Goal: Information Seeking & Learning: Learn about a topic

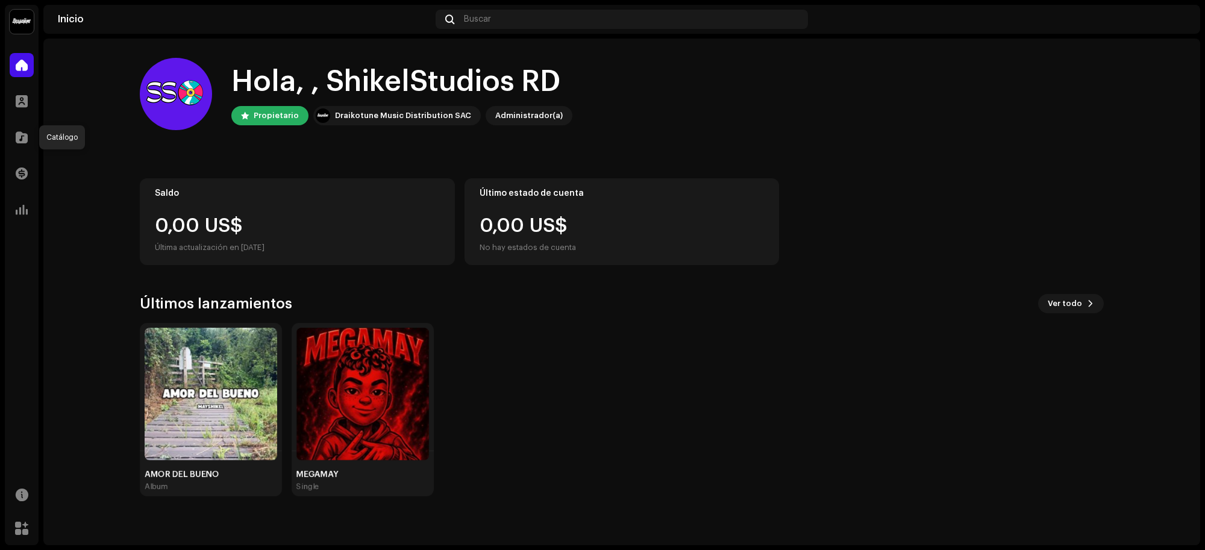
click at [24, 145] on div at bounding box center [22, 137] width 24 height 24
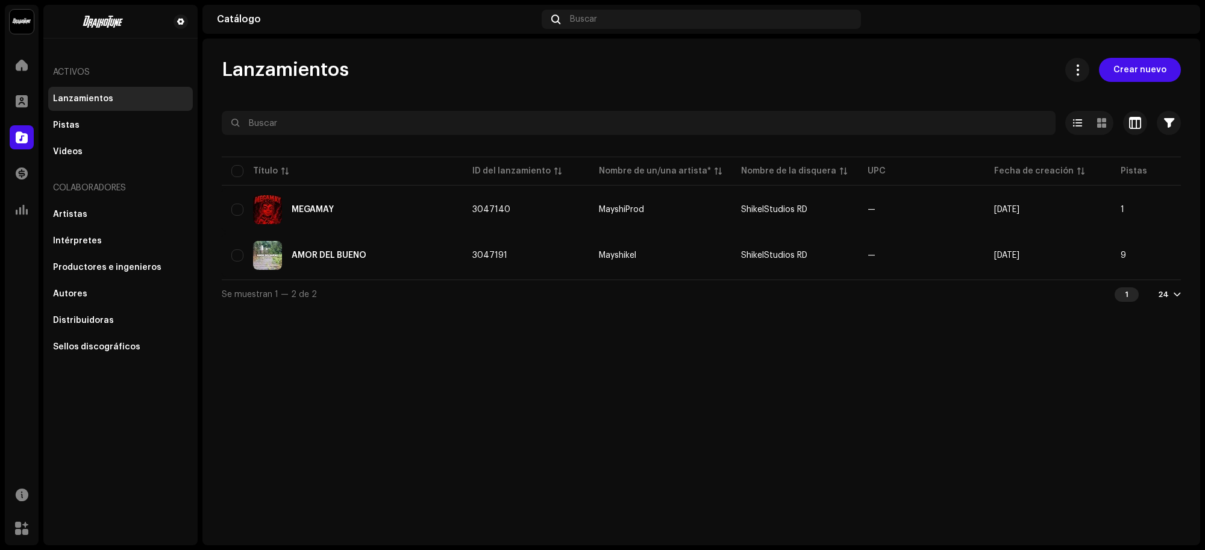
click at [101, 111] on div "Lanzamientos Pistas Videos" at bounding box center [120, 125] width 145 height 77
click at [346, 249] on div "AMOR DEL BUENO" at bounding box center [342, 255] width 222 height 29
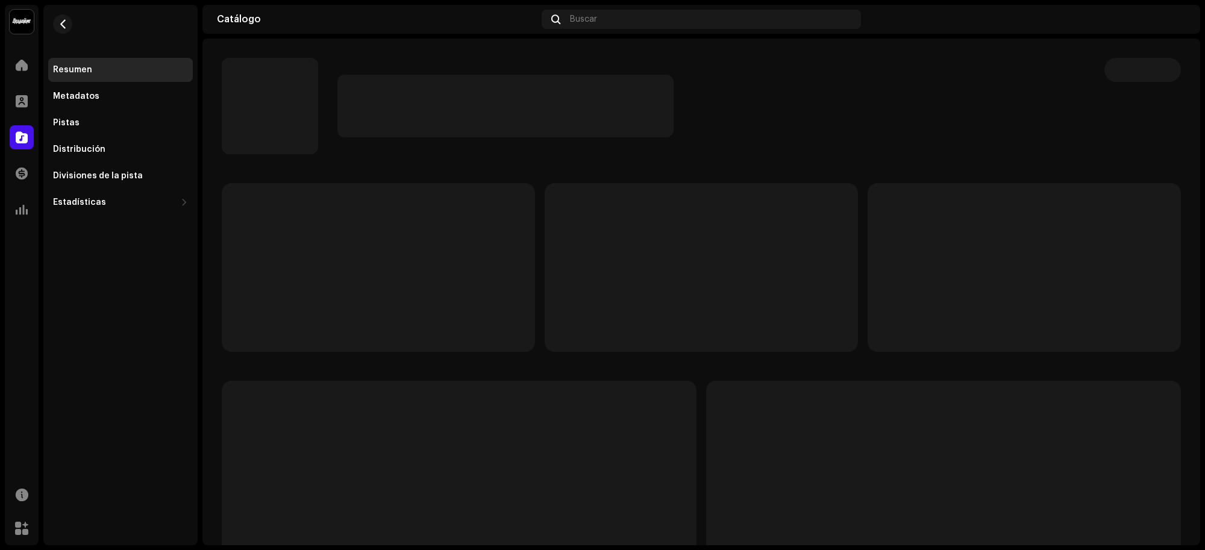
click at [113, 123] on div "Pistas" at bounding box center [120, 123] width 135 height 10
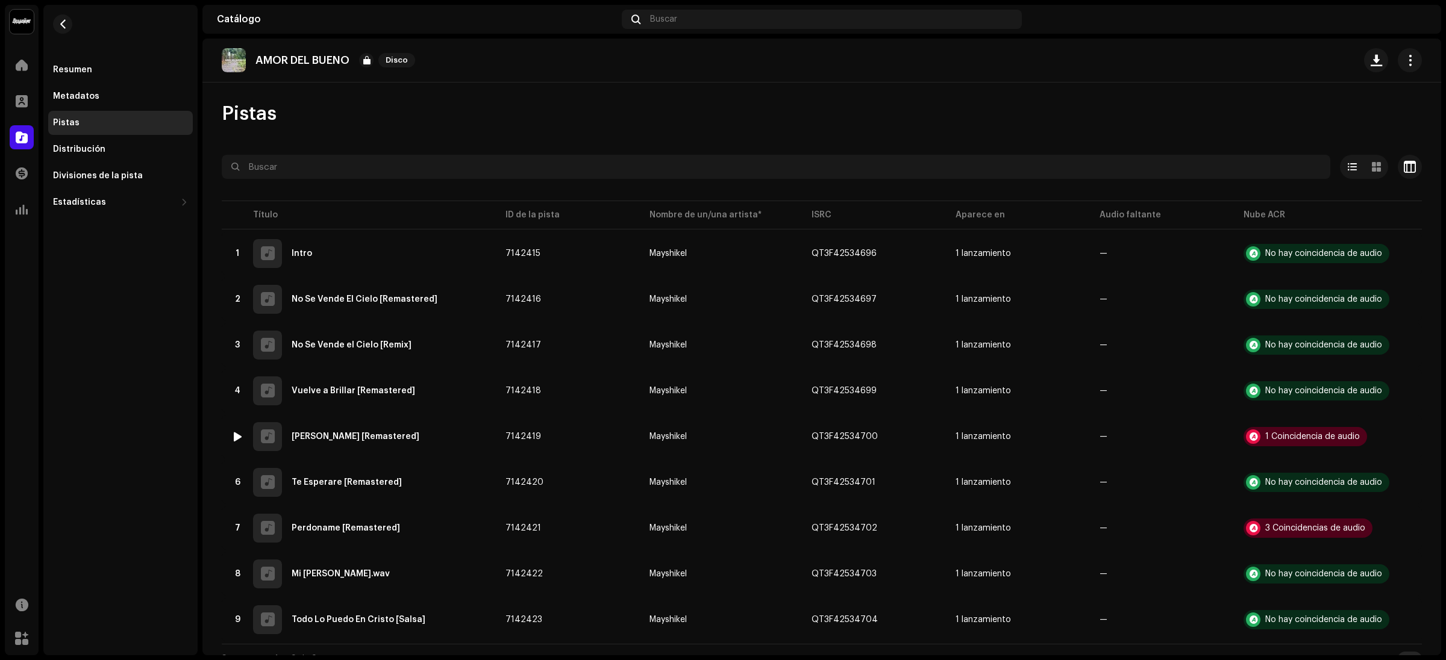
click at [1204, 439] on span "button" at bounding box center [1395, 437] width 9 height 10
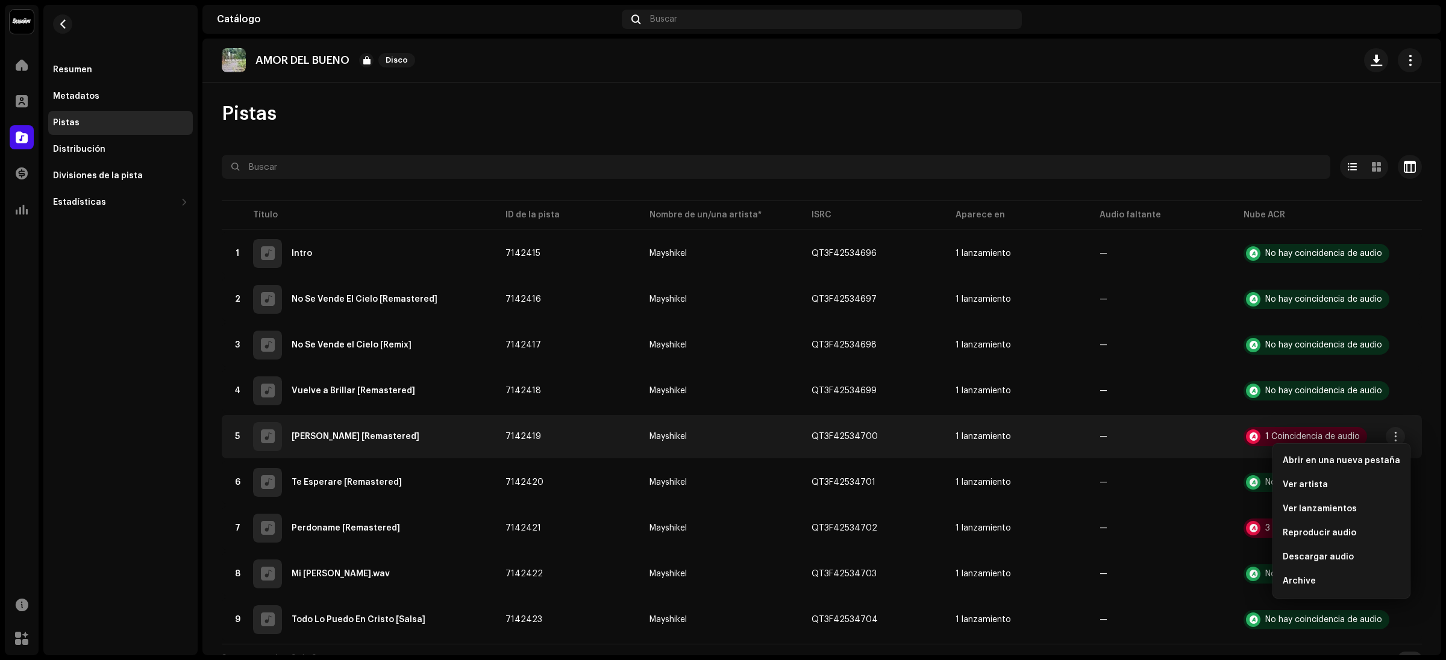
click at [1204, 65] on button "button" at bounding box center [1410, 60] width 24 height 24
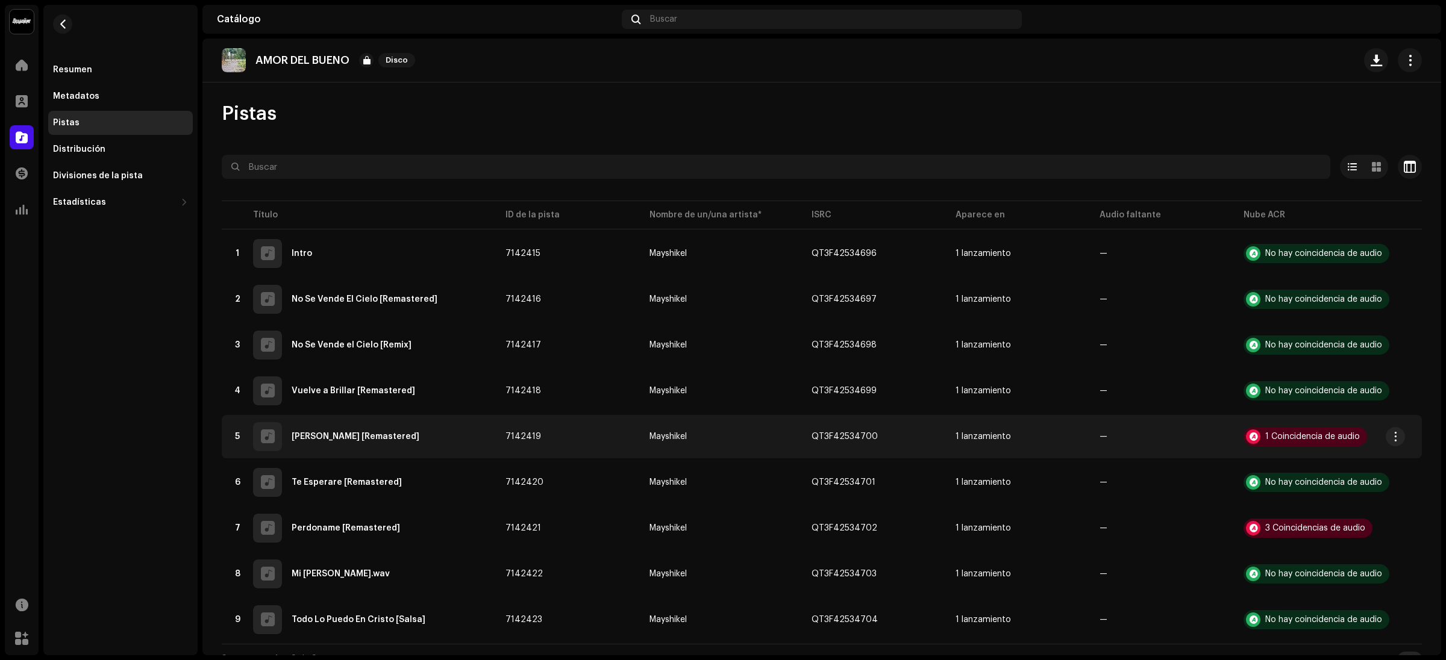
click at [1204, 65] on button "button" at bounding box center [1410, 60] width 24 height 24
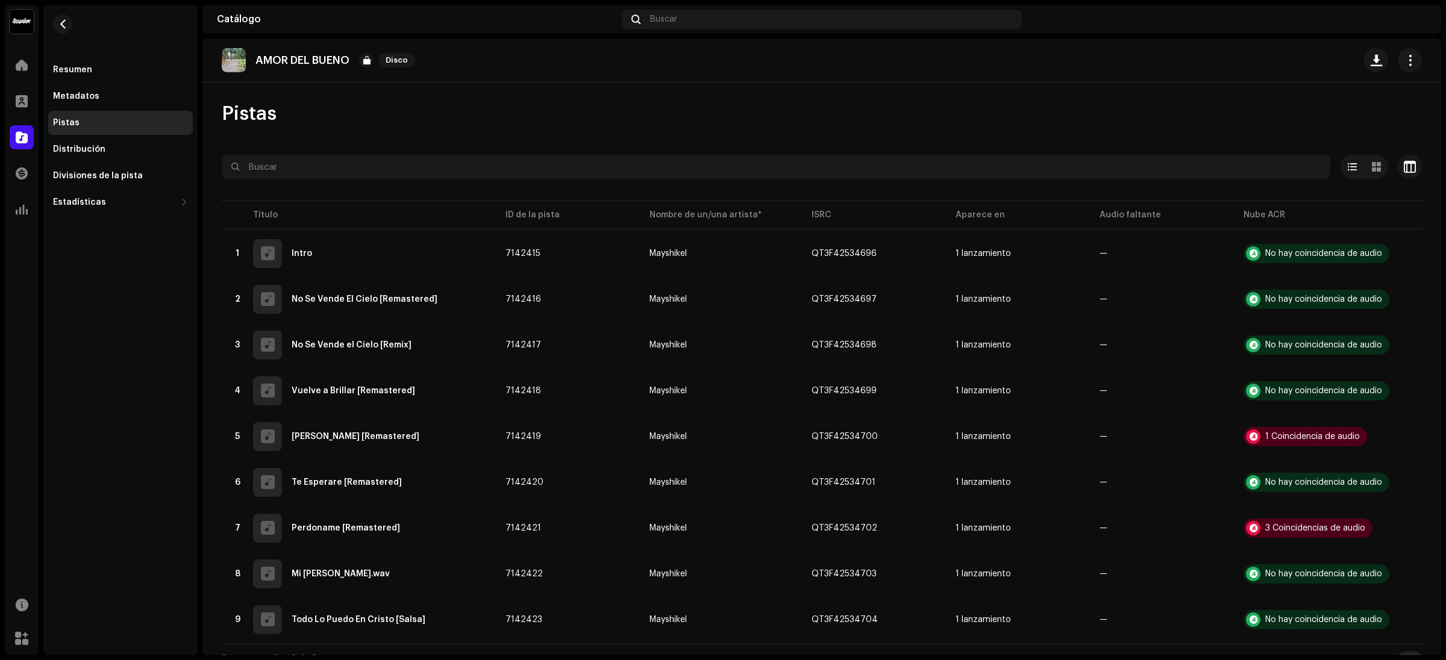
click at [1204, 65] on button "button" at bounding box center [1410, 60] width 24 height 24
click at [1204, 90] on div "Copiar ID" at bounding box center [1348, 90] width 112 height 10
click at [714, 438] on td "Mayshikel" at bounding box center [721, 436] width 162 height 43
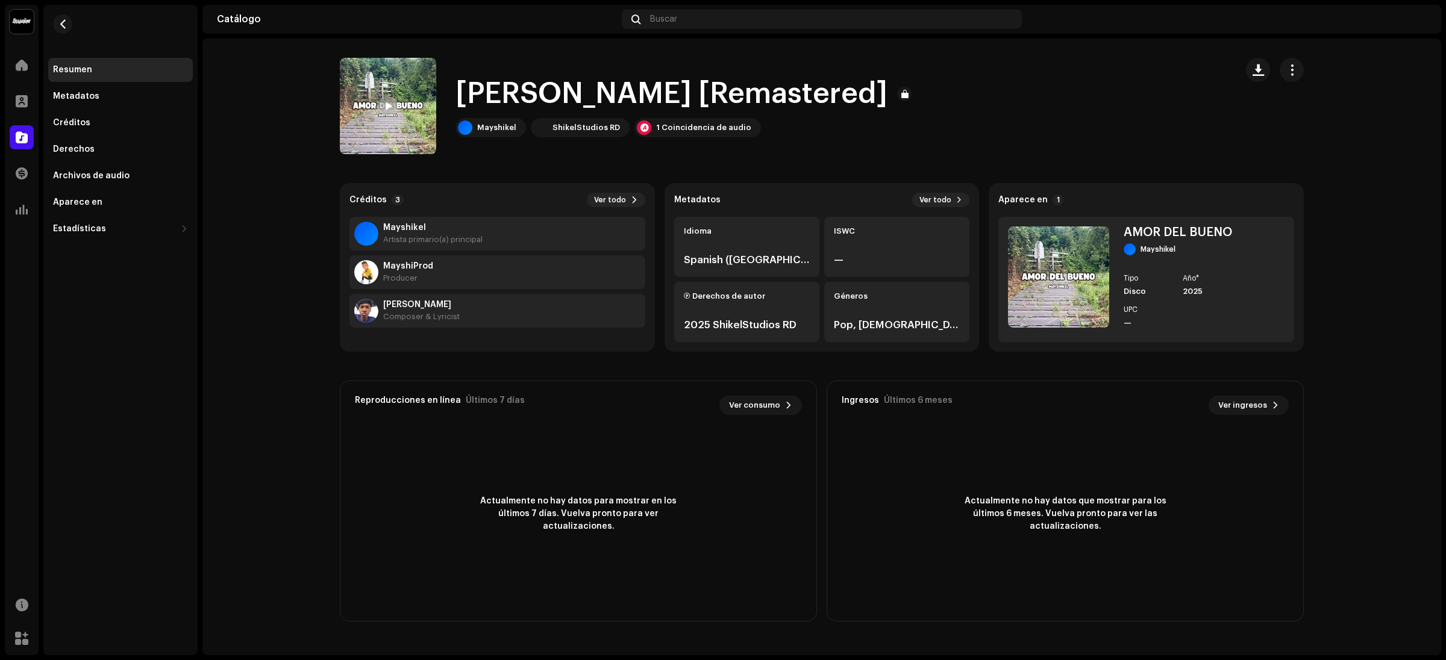
click at [1204, 60] on button "button" at bounding box center [1291, 70] width 24 height 24
click at [1204, 92] on div "Copiar ID" at bounding box center [1346, 99] width 122 height 24
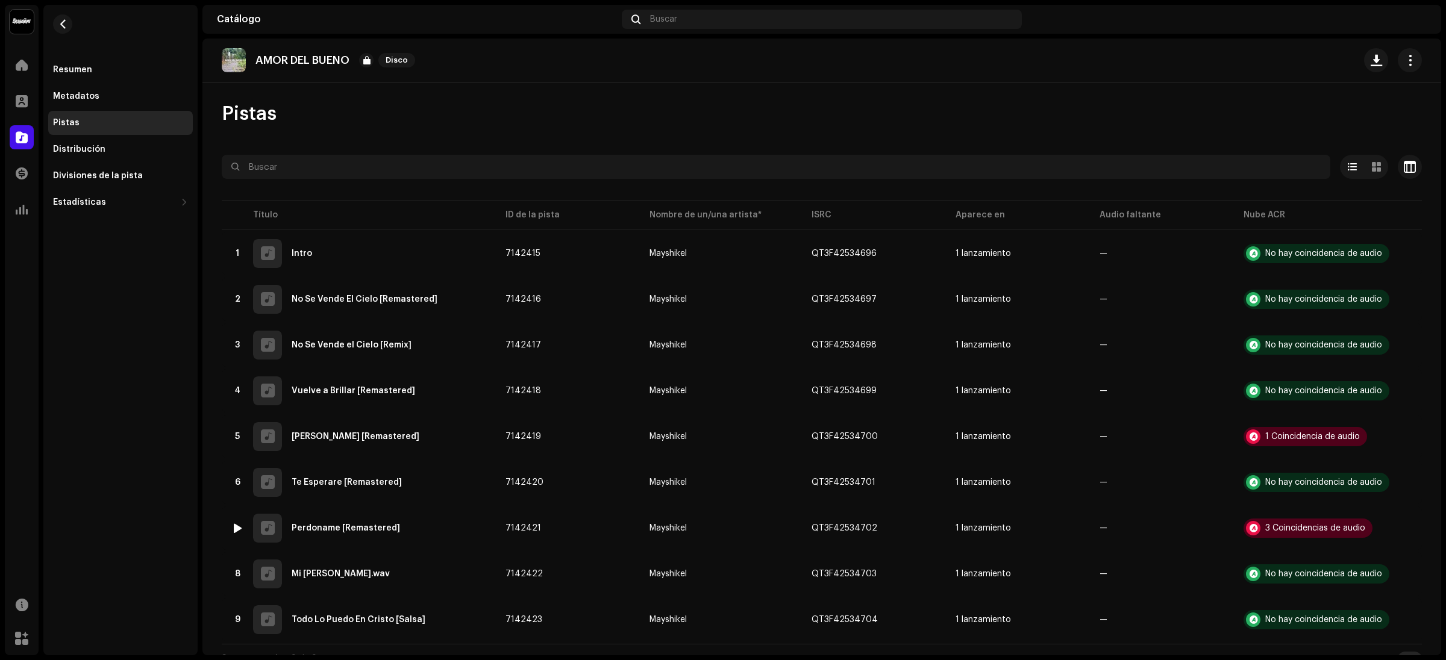
click at [998, 512] on td "1 lanzamiento" at bounding box center [1018, 528] width 144 height 43
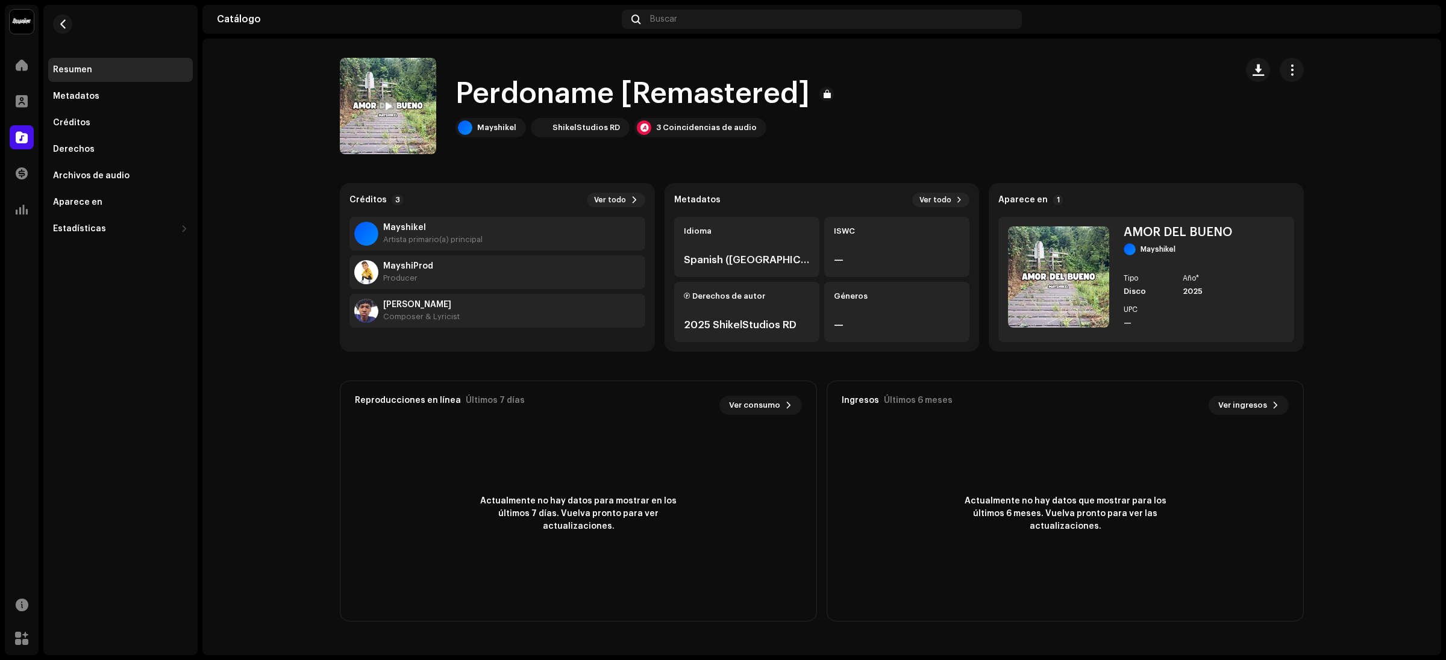
click at [1204, 63] on button "button" at bounding box center [1291, 70] width 24 height 24
click at [1204, 101] on div "Copiar ID" at bounding box center [1346, 100] width 112 height 10
click at [1204, 69] on span "button" at bounding box center [1291, 70] width 11 height 10
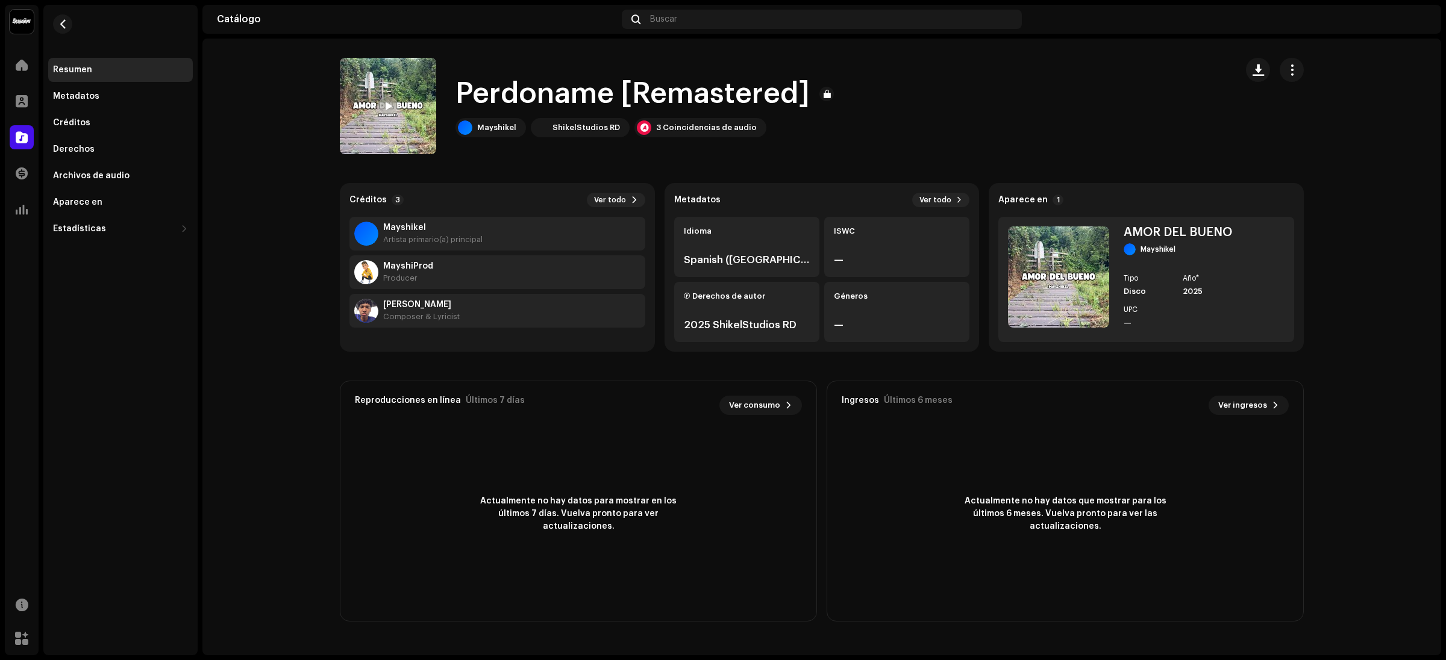
click at [1204, 69] on span "button" at bounding box center [1291, 70] width 11 height 10
click at [1204, 104] on span "Copiar ID" at bounding box center [1309, 100] width 39 height 10
copy div
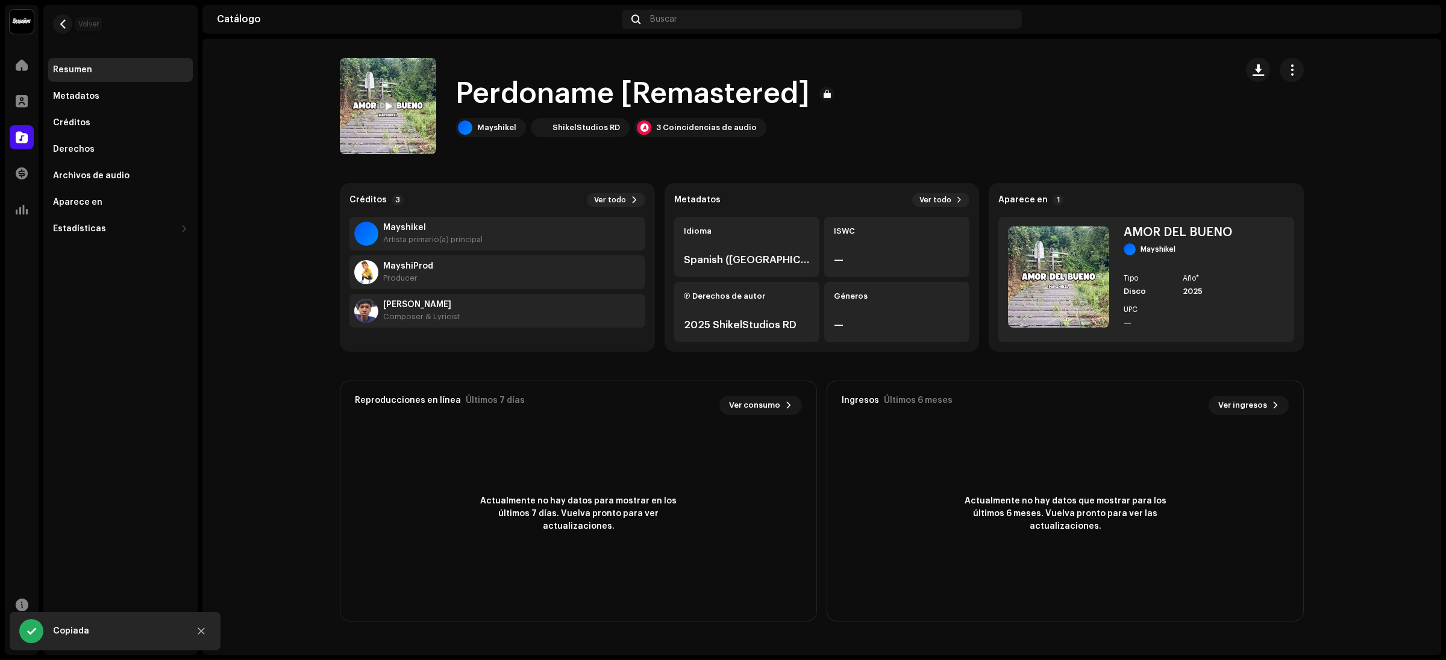
click at [67, 24] on span "button" at bounding box center [62, 24] width 9 height 10
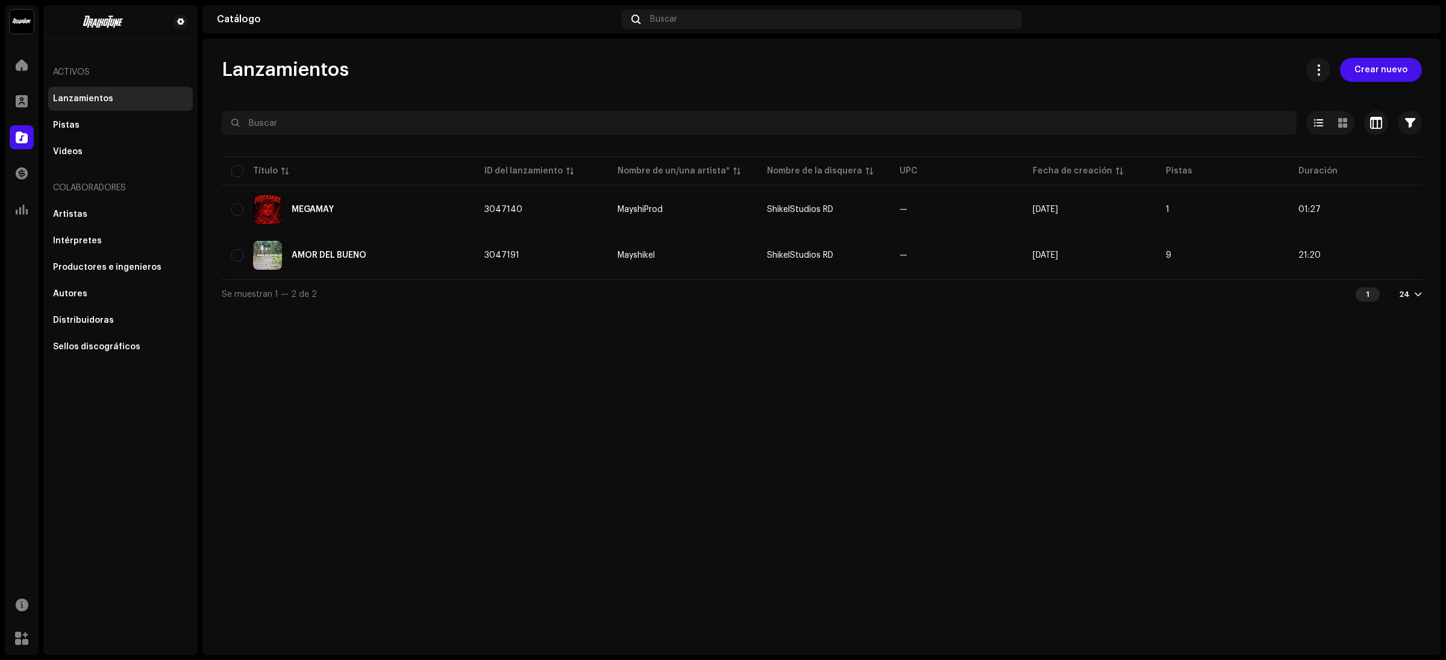
click at [445, 253] on div "AMOR DEL BUENO" at bounding box center [348, 255] width 234 height 29
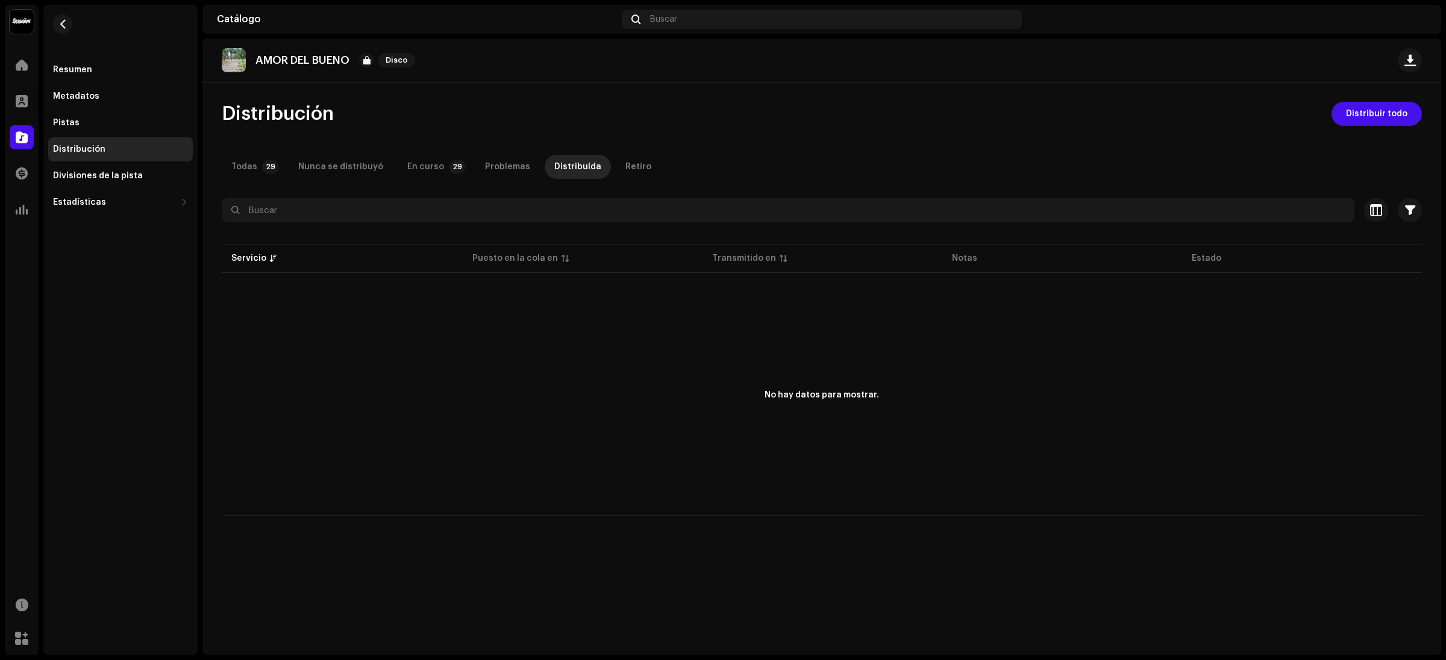
click at [28, 92] on div at bounding box center [22, 101] width 24 height 24
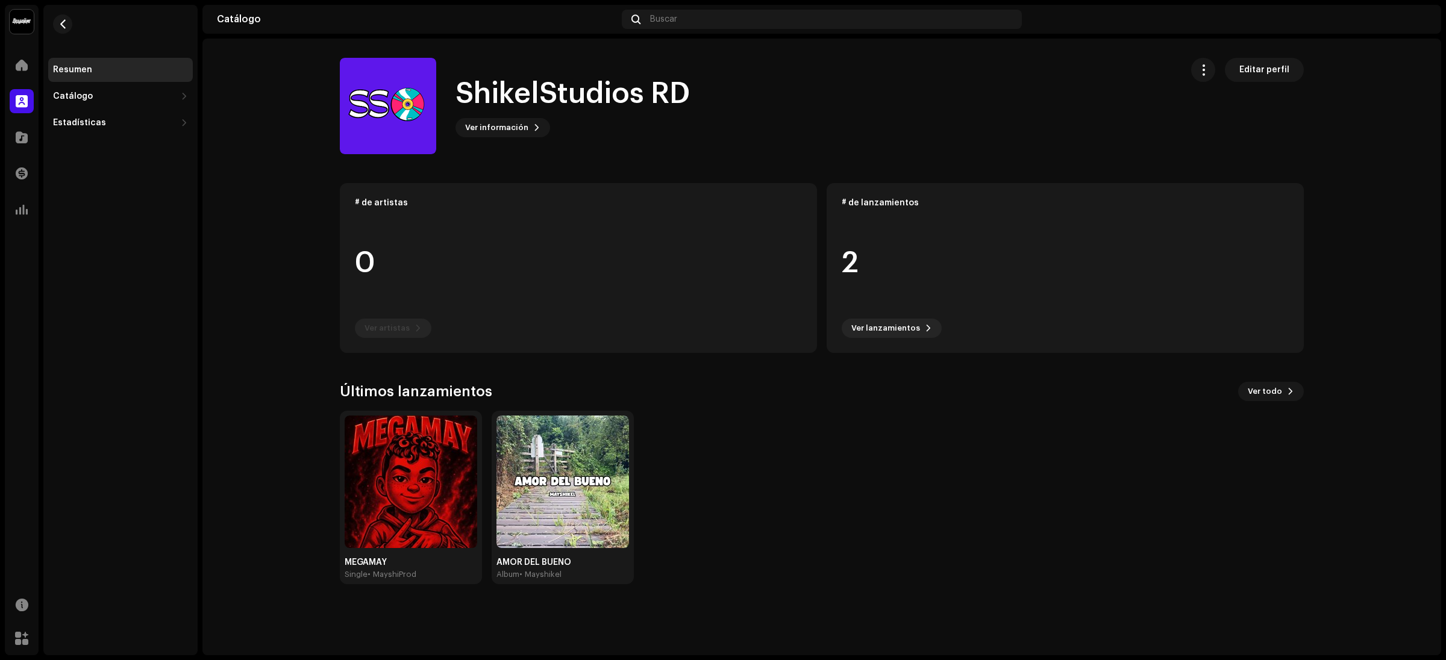
click at [442, 506] on img at bounding box center [411, 482] width 133 height 133
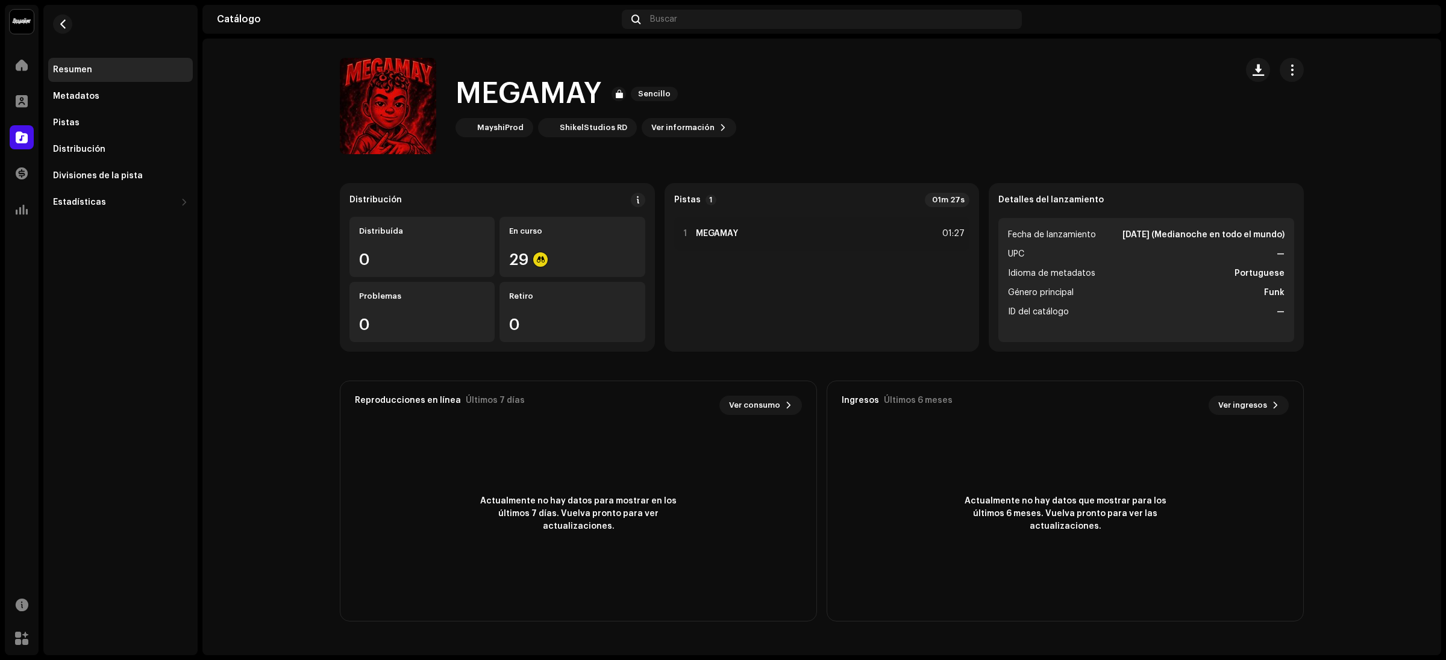
click at [133, 133] on div "Pistas" at bounding box center [120, 123] width 145 height 24
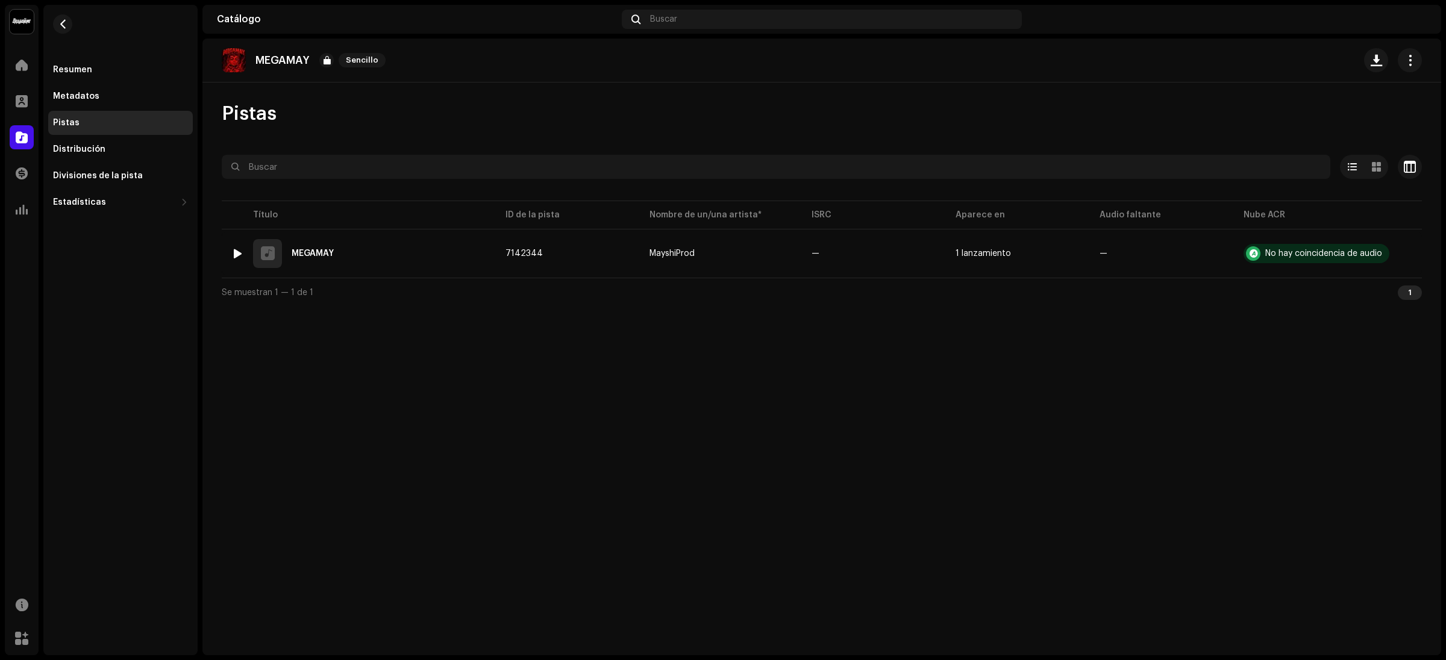
click at [263, 254] on div at bounding box center [268, 254] width 14 height 0
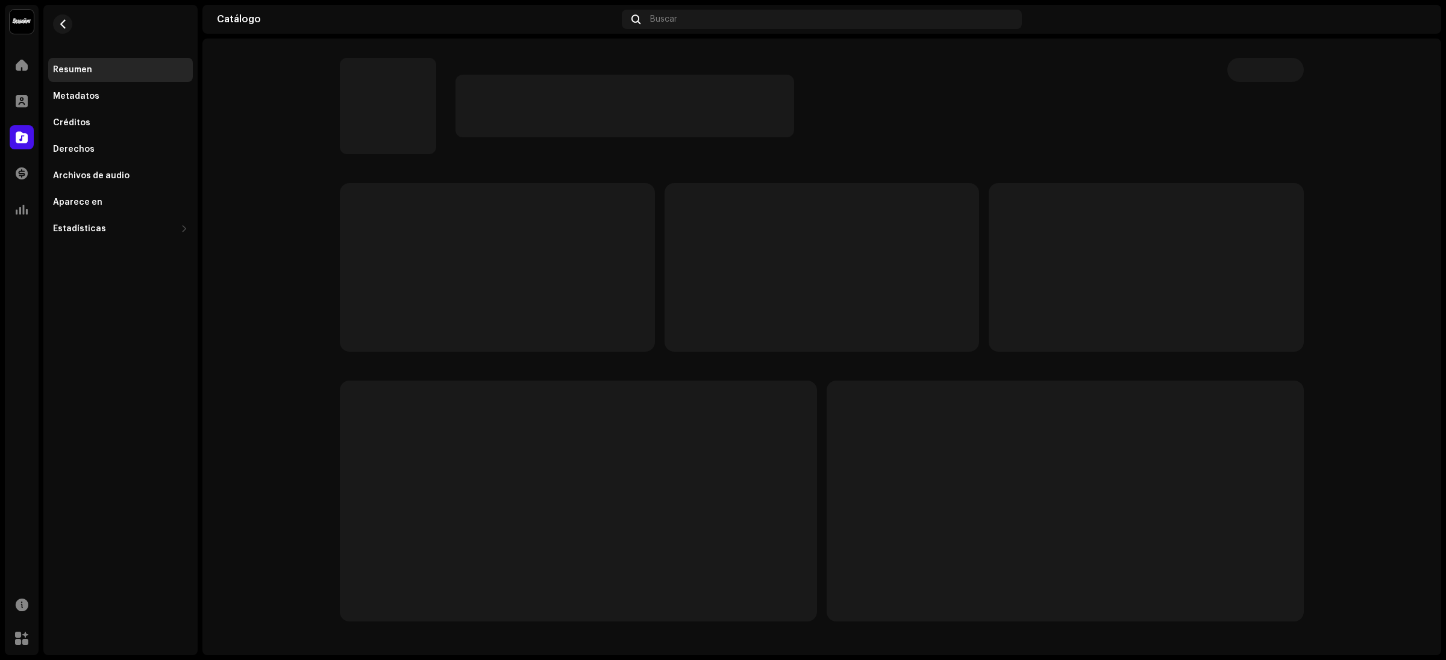
click at [61, 27] on span "button" at bounding box center [62, 24] width 9 height 10
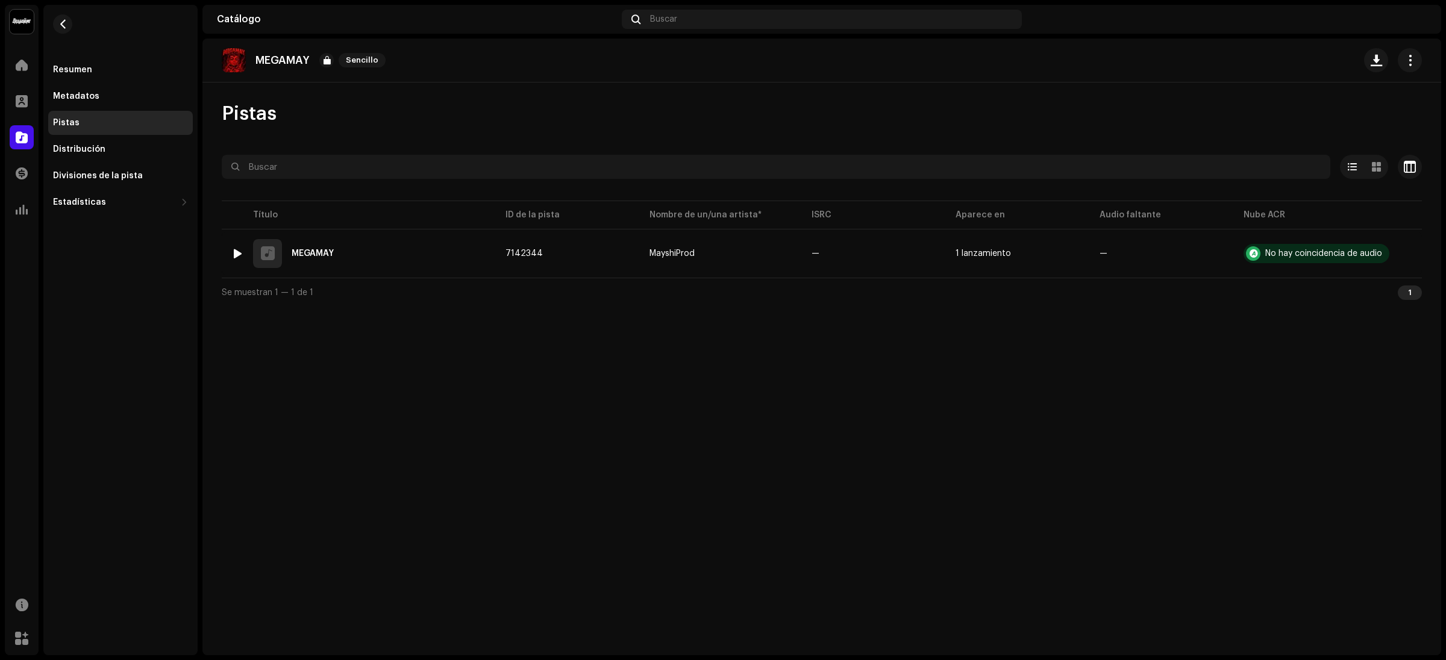
click at [239, 255] on div at bounding box center [237, 254] width 9 height 10
click at [323, 549] on div at bounding box center [315, 630] width 19 height 19
click at [318, 549] on span at bounding box center [315, 631] width 7 height 10
click at [1204, 549] on span "button" at bounding box center [1392, 631] width 8 height 10
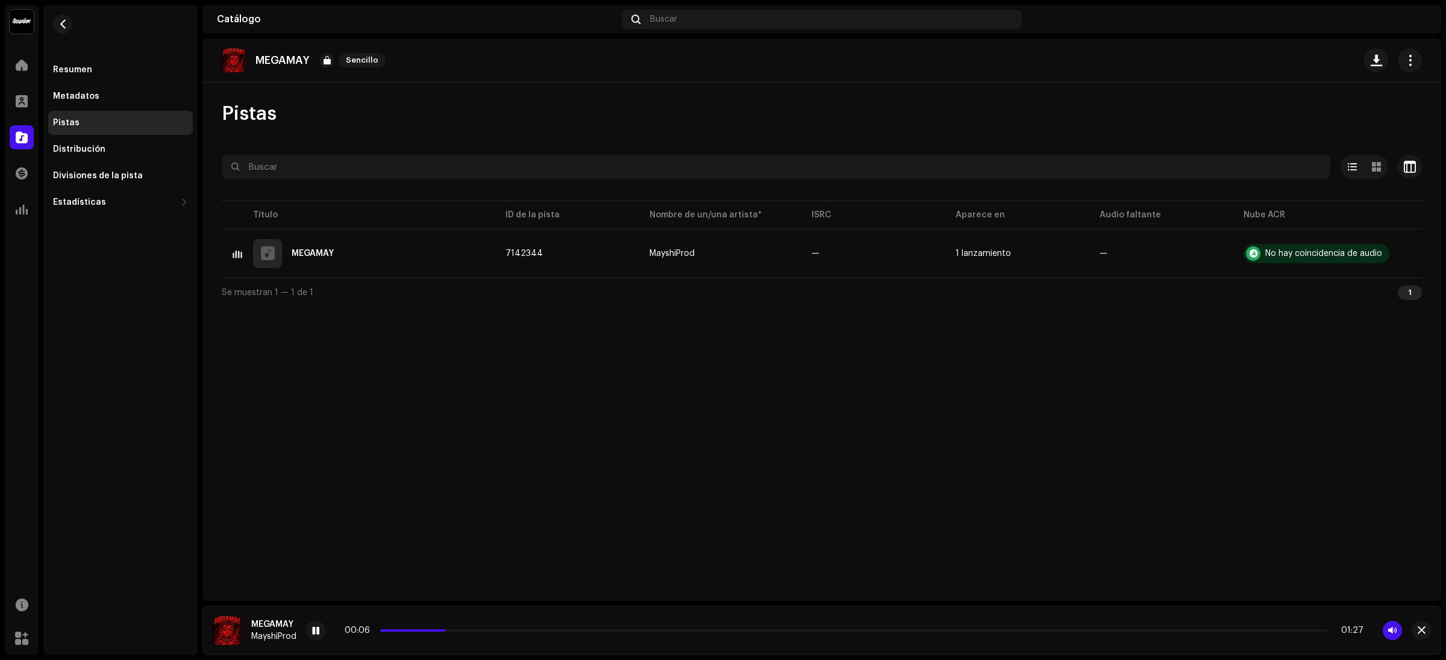
click at [1204, 549] on button "button" at bounding box center [1391, 630] width 19 height 19
click at [84, 151] on div "Distribución" at bounding box center [79, 150] width 52 height 10
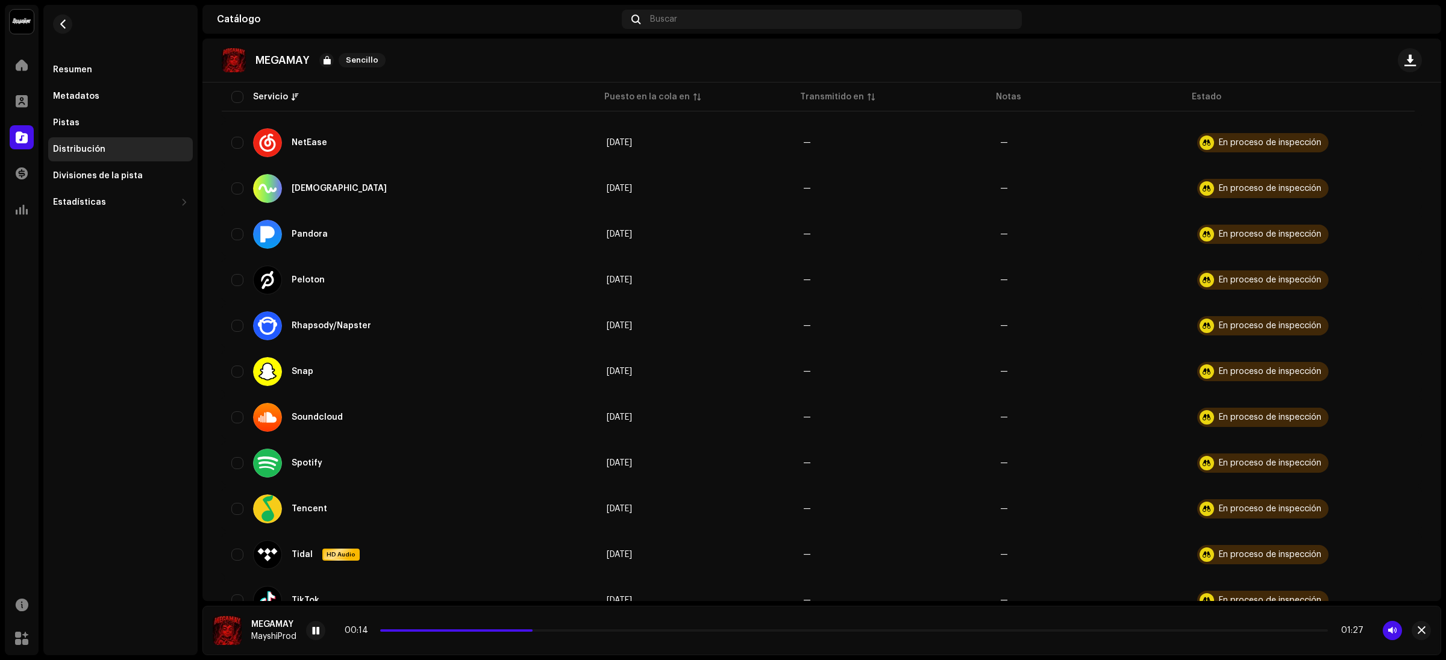
scroll to position [743, 0]
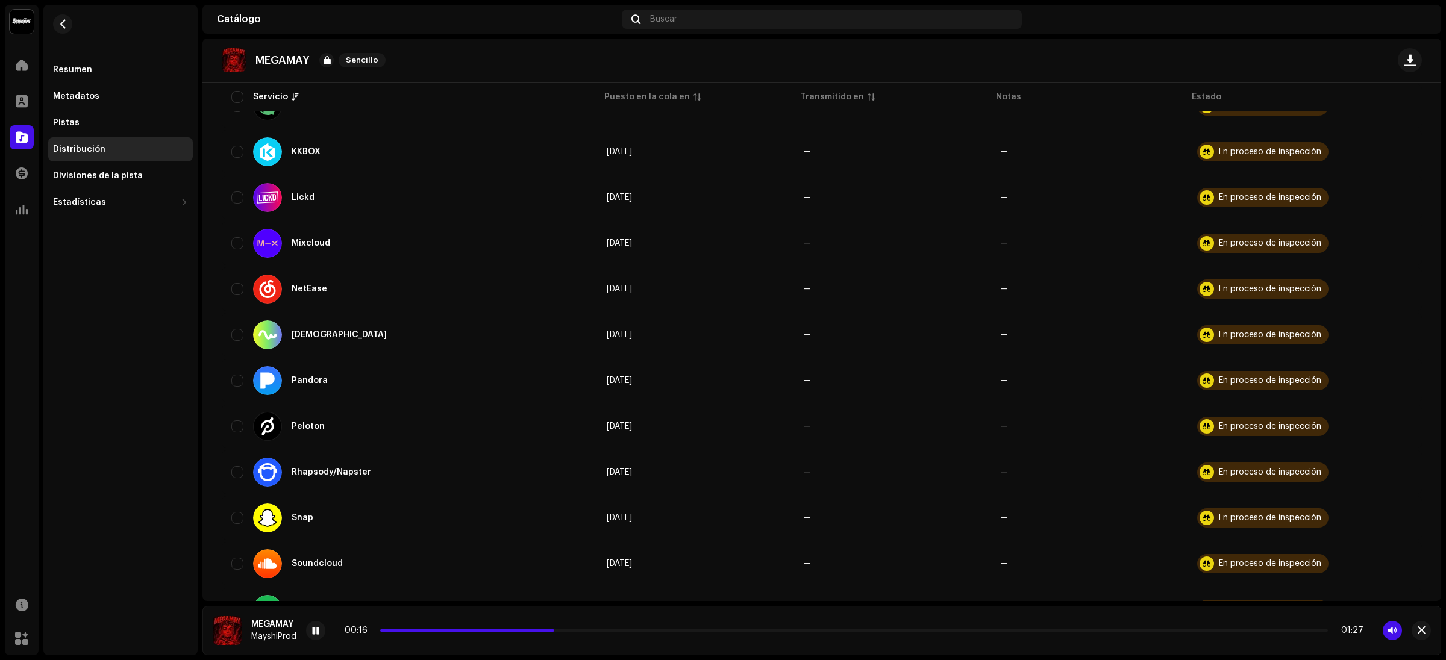
click at [313, 549] on span at bounding box center [315, 631] width 7 height 10
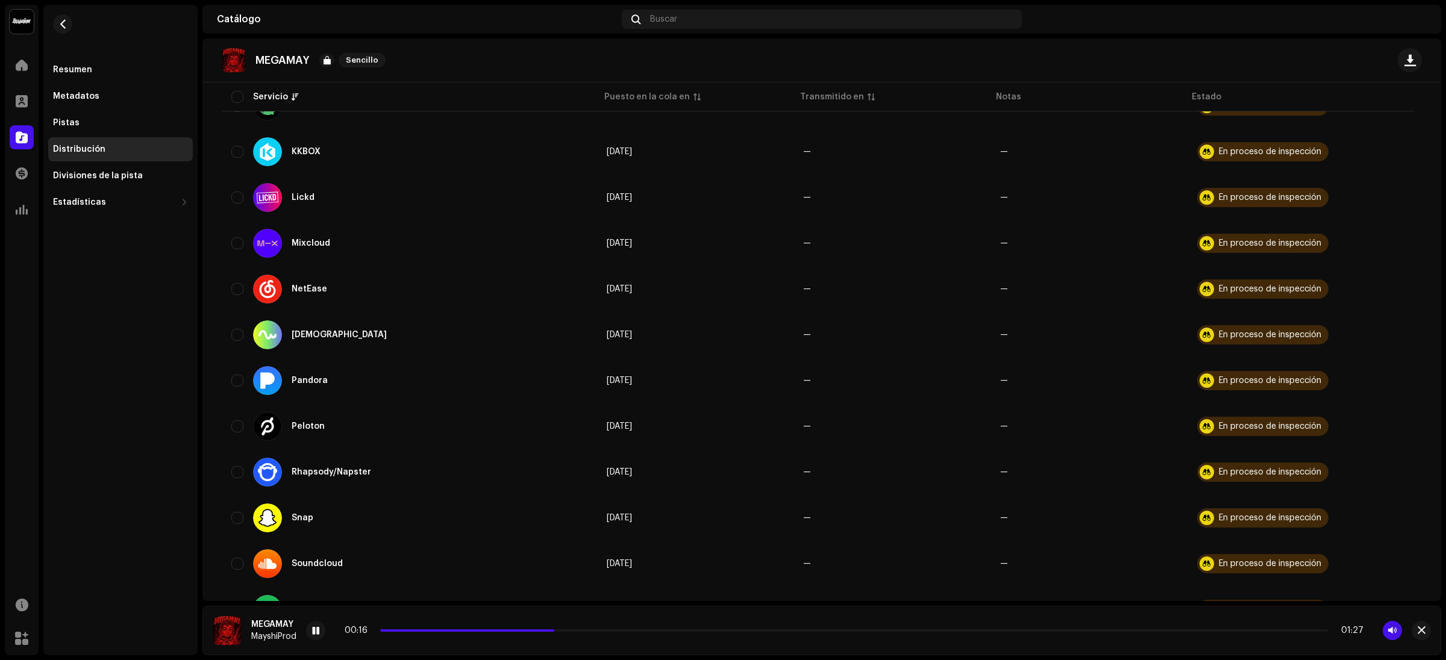
click at [313, 549] on span at bounding box center [315, 631] width 7 height 10
